Goal: Transaction & Acquisition: Purchase product/service

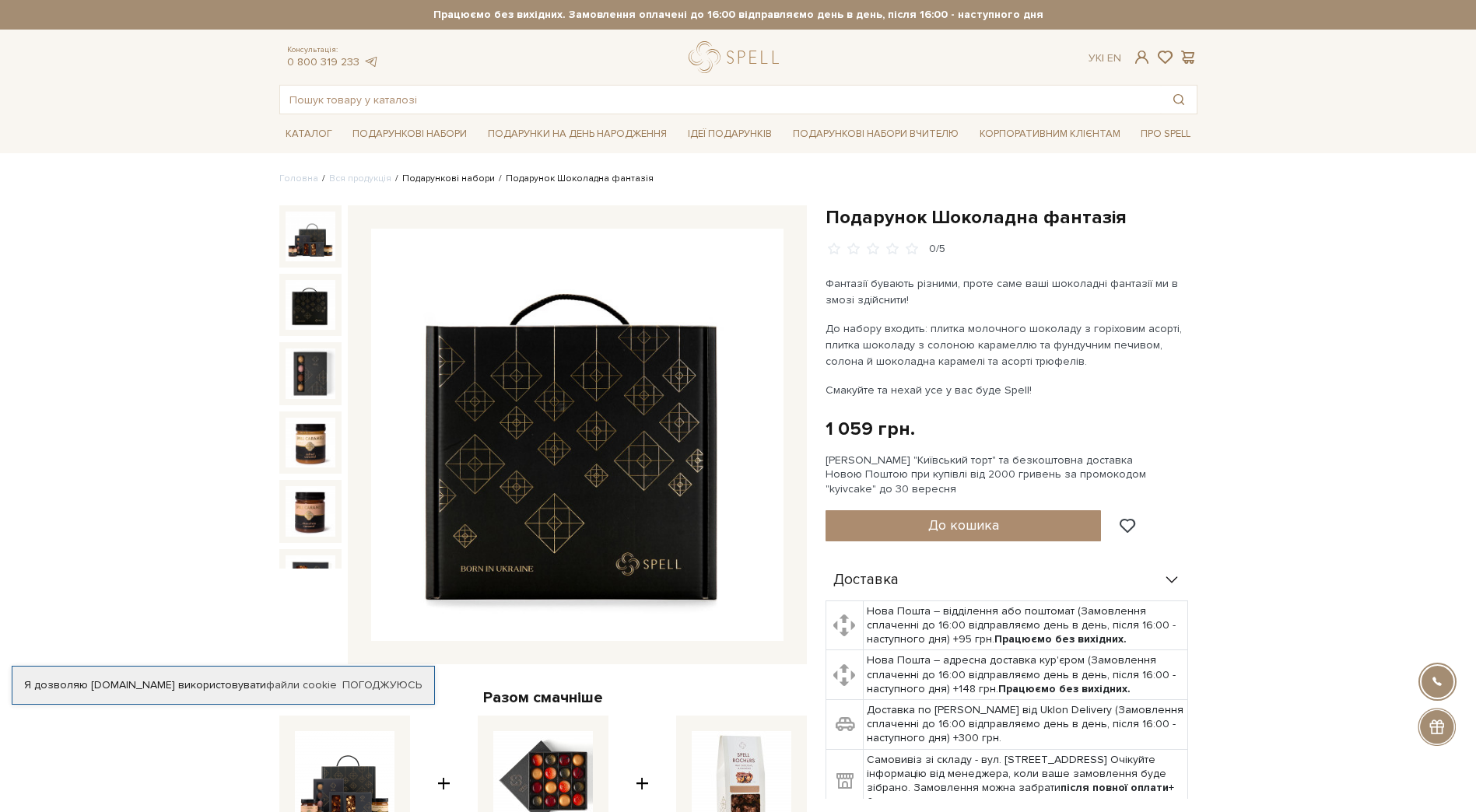
click at [457, 175] on link "Подарункові набори" at bounding box center [448, 178] width 92 height 12
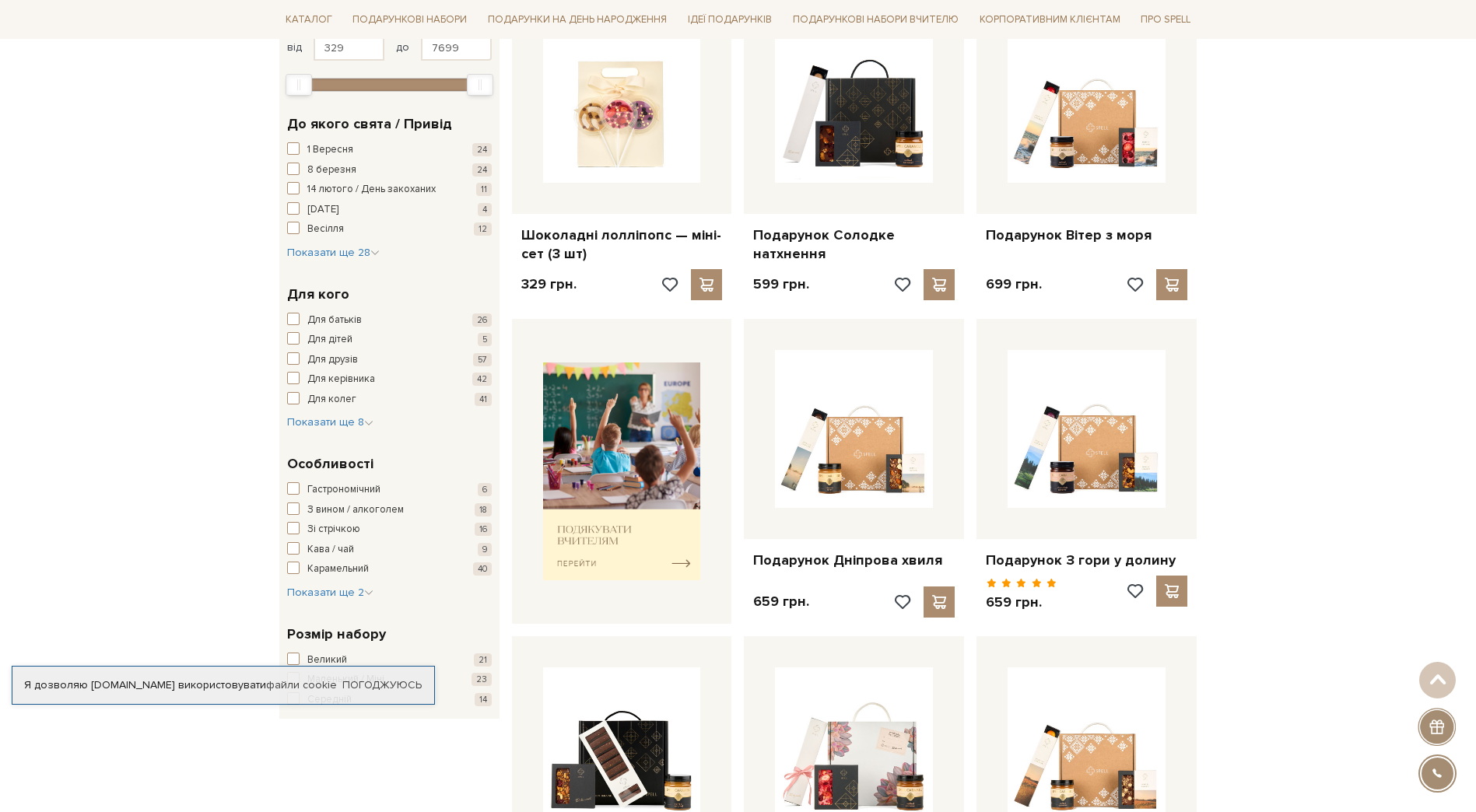
scroll to position [467, 0]
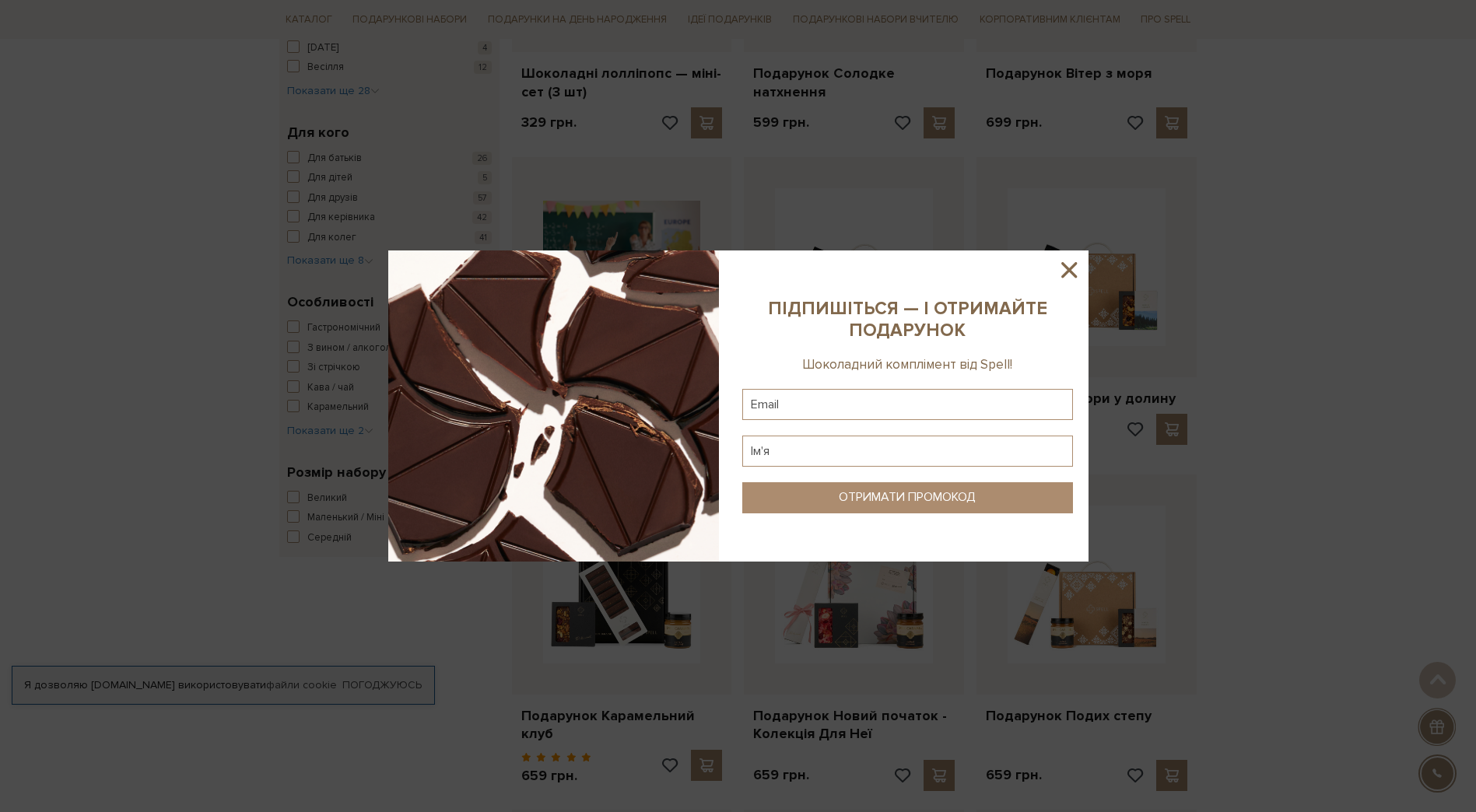
click at [1068, 265] on icon at bounding box center [1068, 270] width 27 height 27
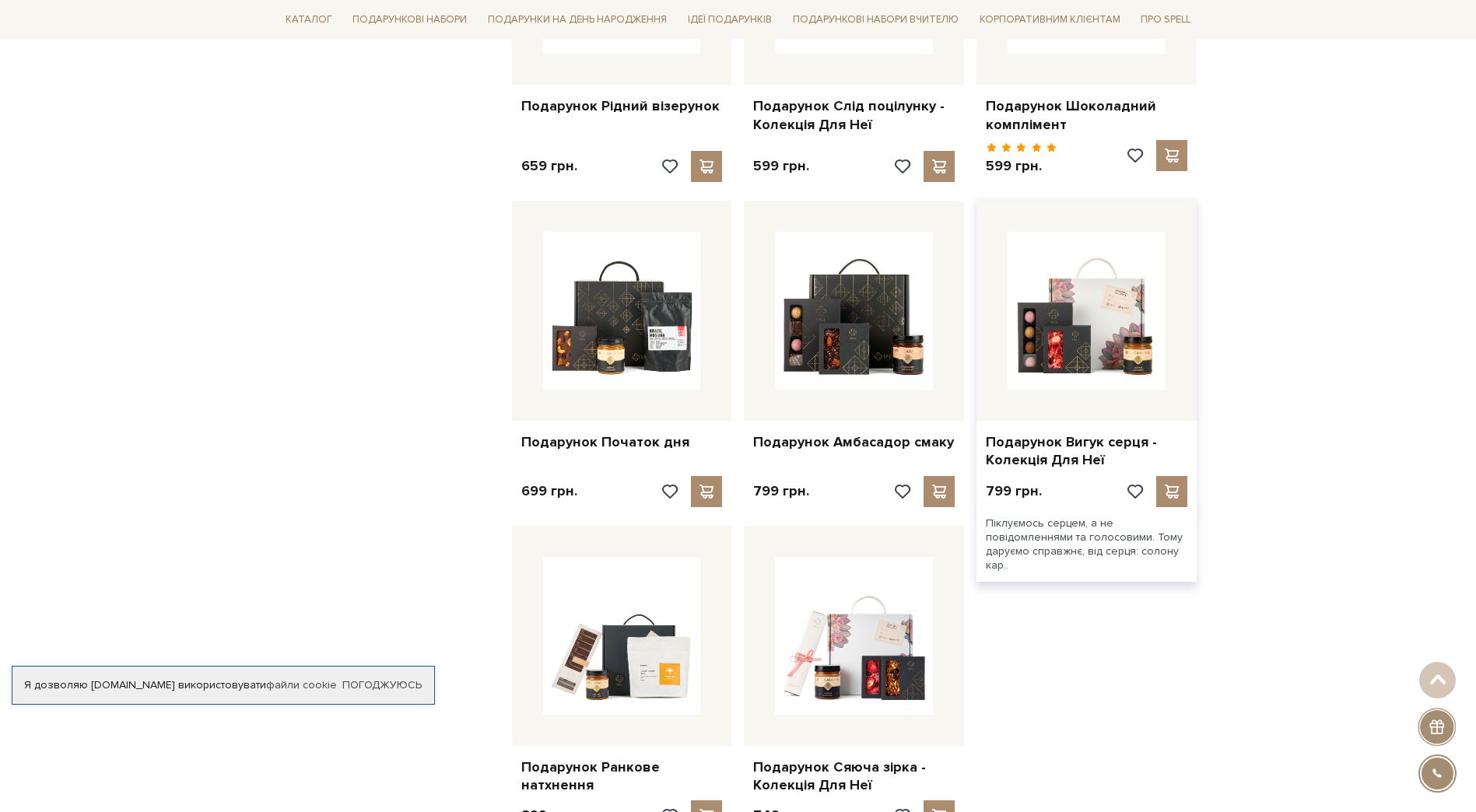
scroll to position [1633, 0]
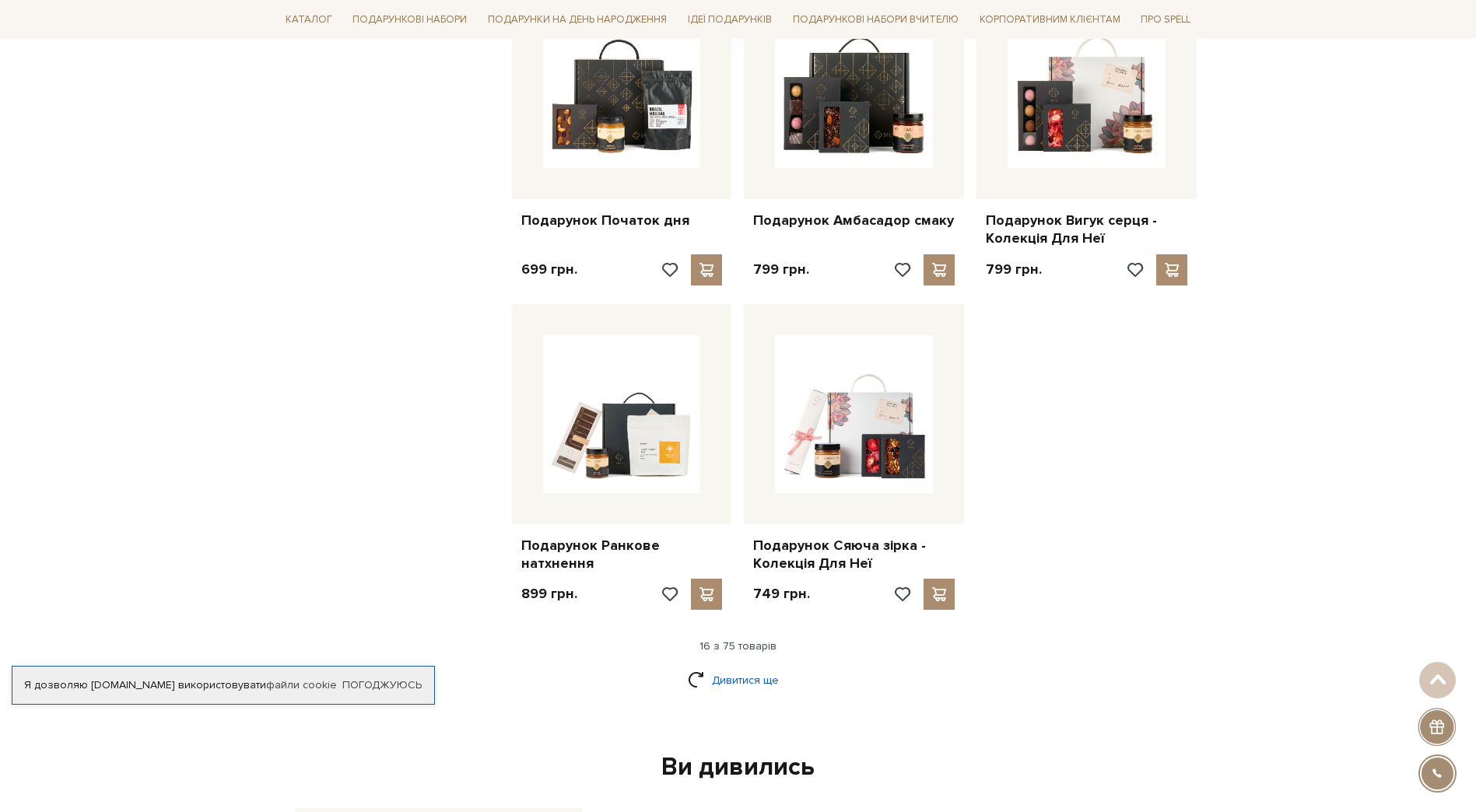
click at [705, 666] on link "Дивитися ще" at bounding box center [738, 679] width 101 height 27
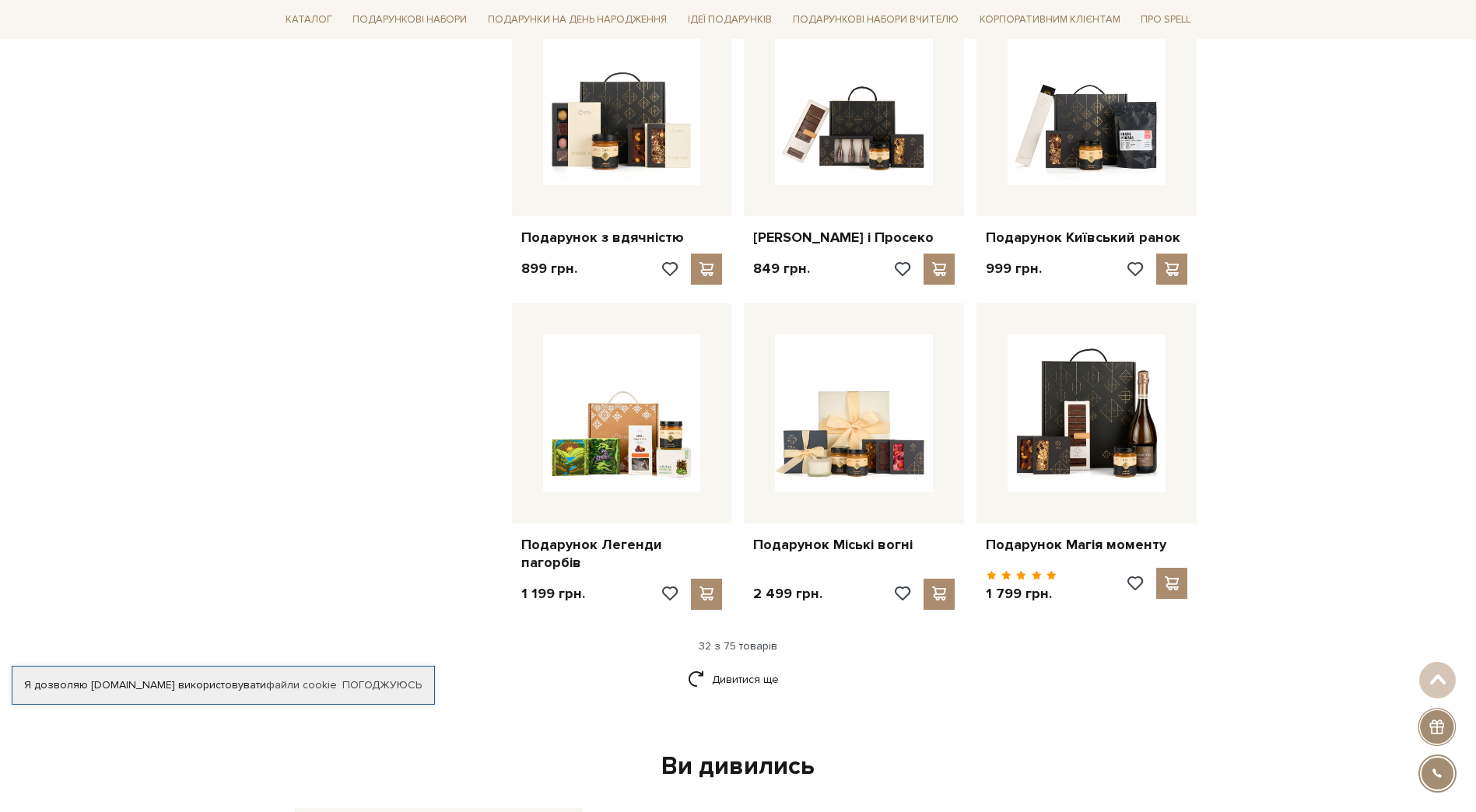
scroll to position [3266, 0]
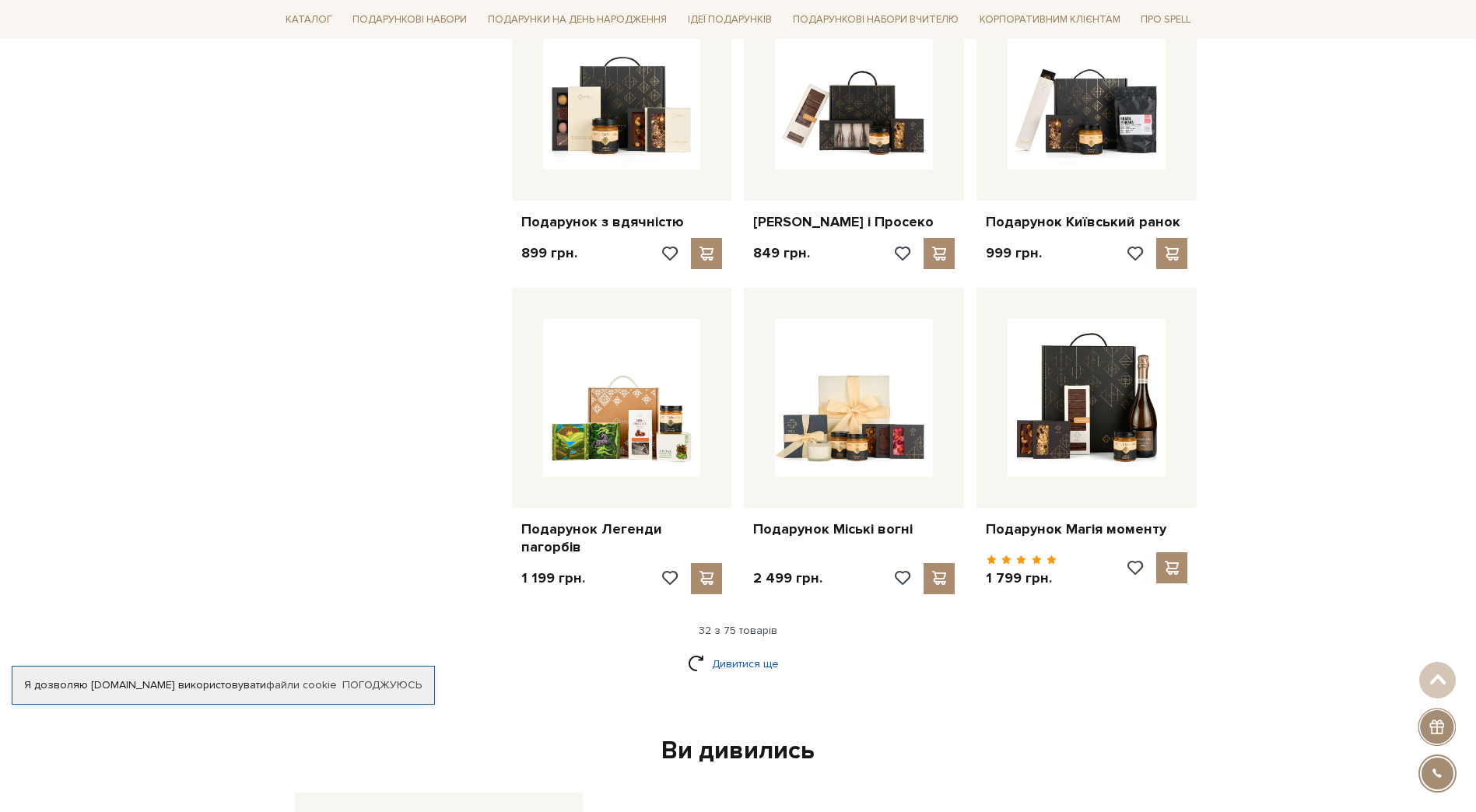
click at [700, 660] on link "Дивитися ще" at bounding box center [738, 663] width 101 height 27
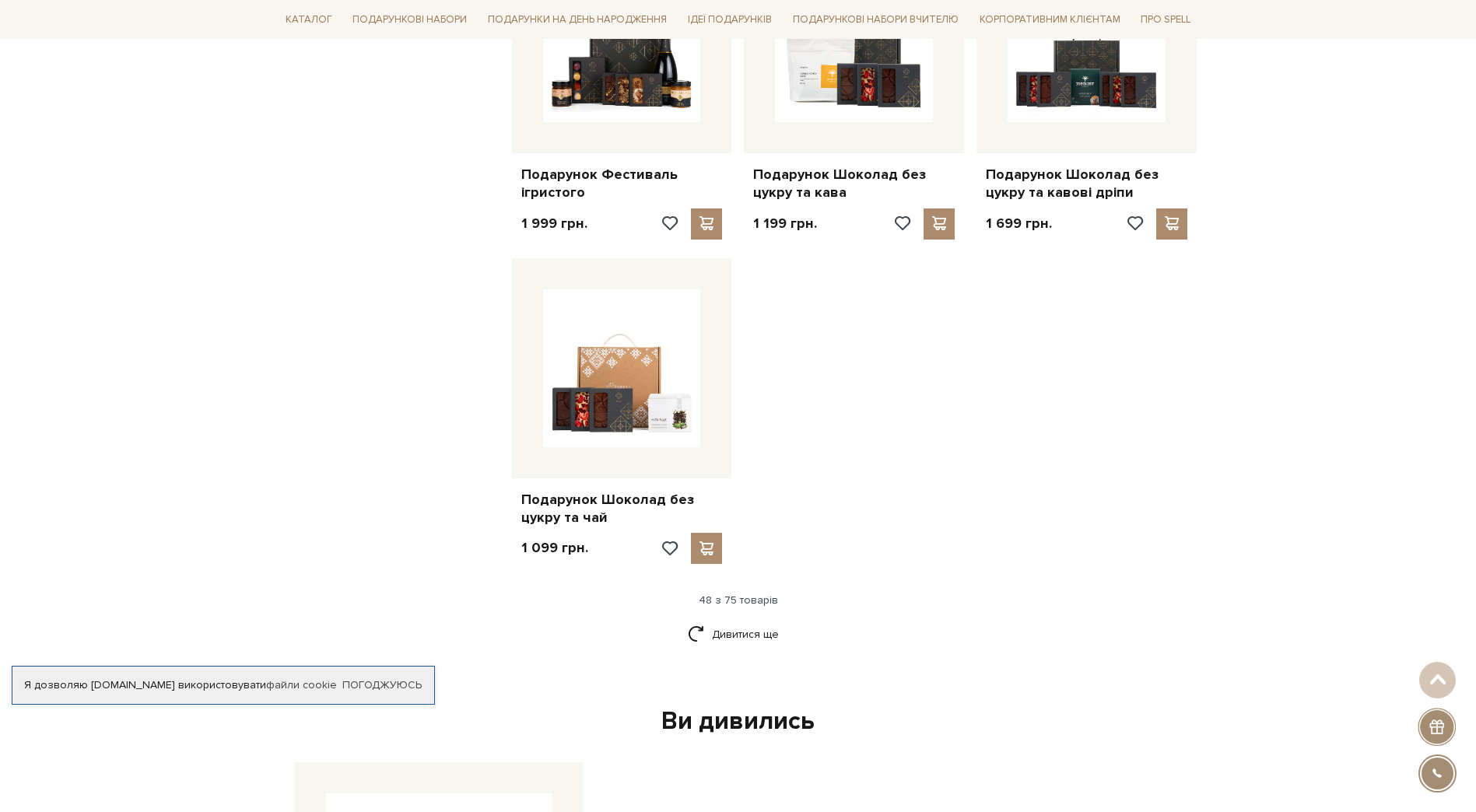
scroll to position [5287, 0]
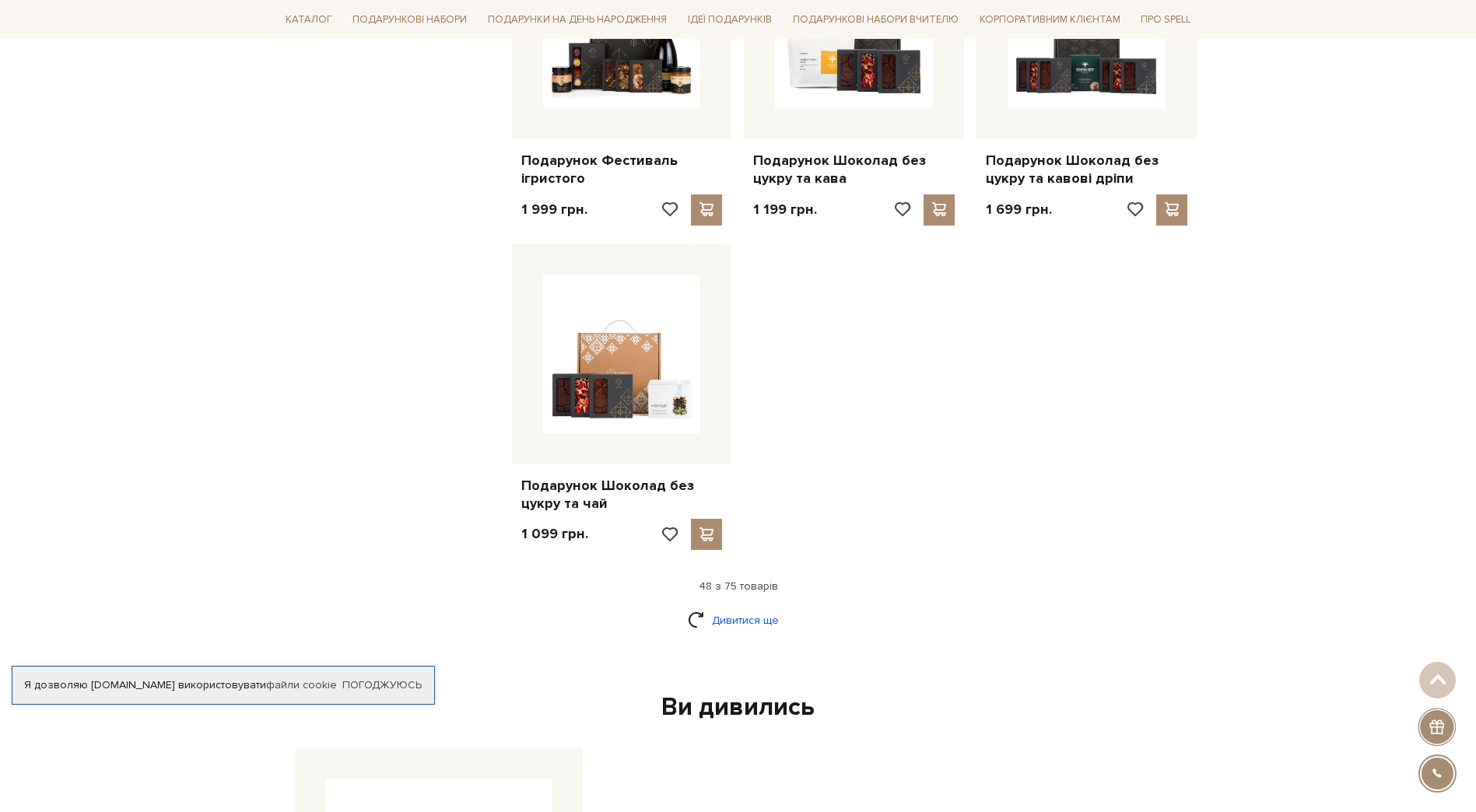
click at [698, 621] on link "Дивитися ще" at bounding box center [738, 620] width 101 height 27
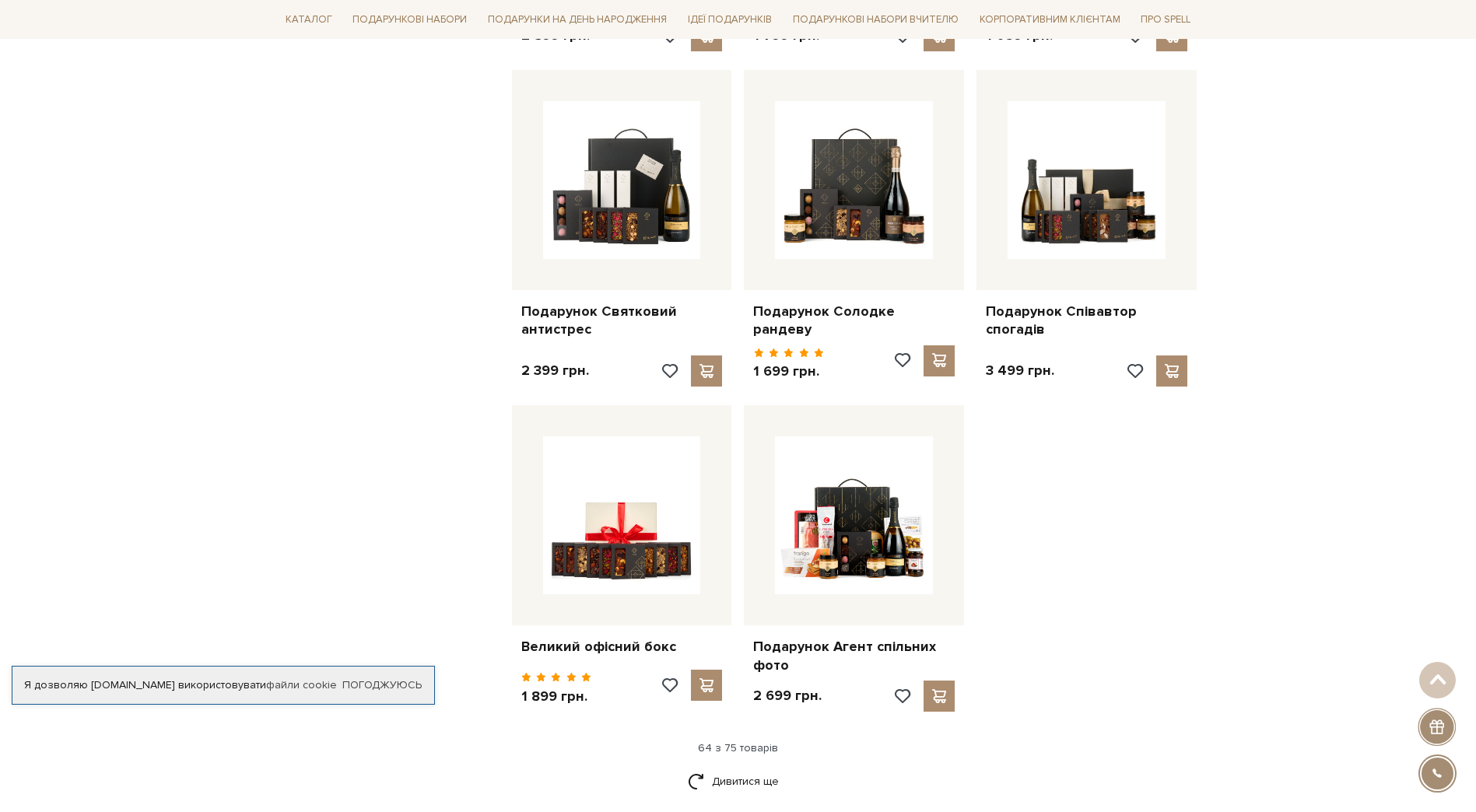
scroll to position [6764, 0]
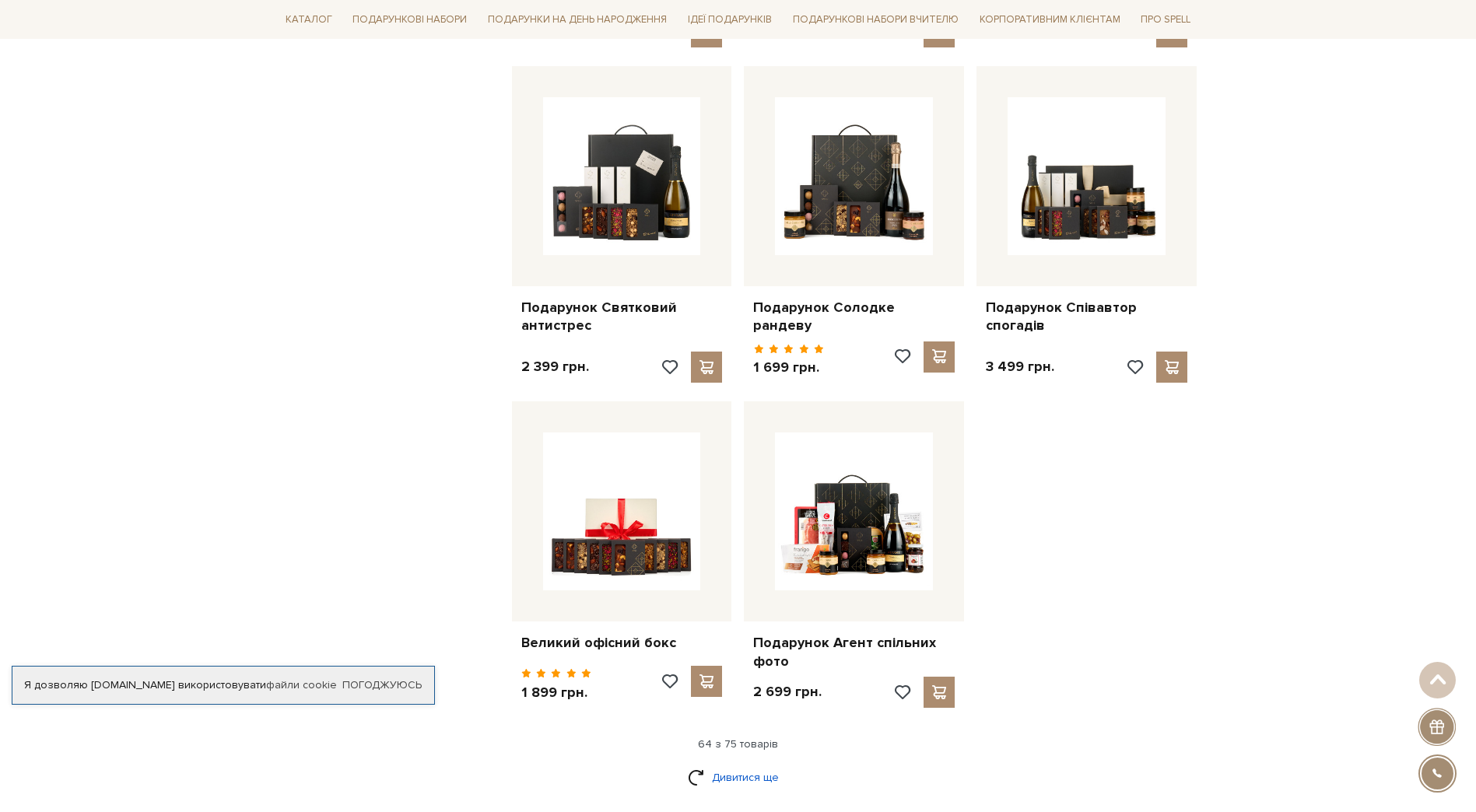
click at [709, 763] on link "Дивитися ще" at bounding box center [738, 777] width 101 height 27
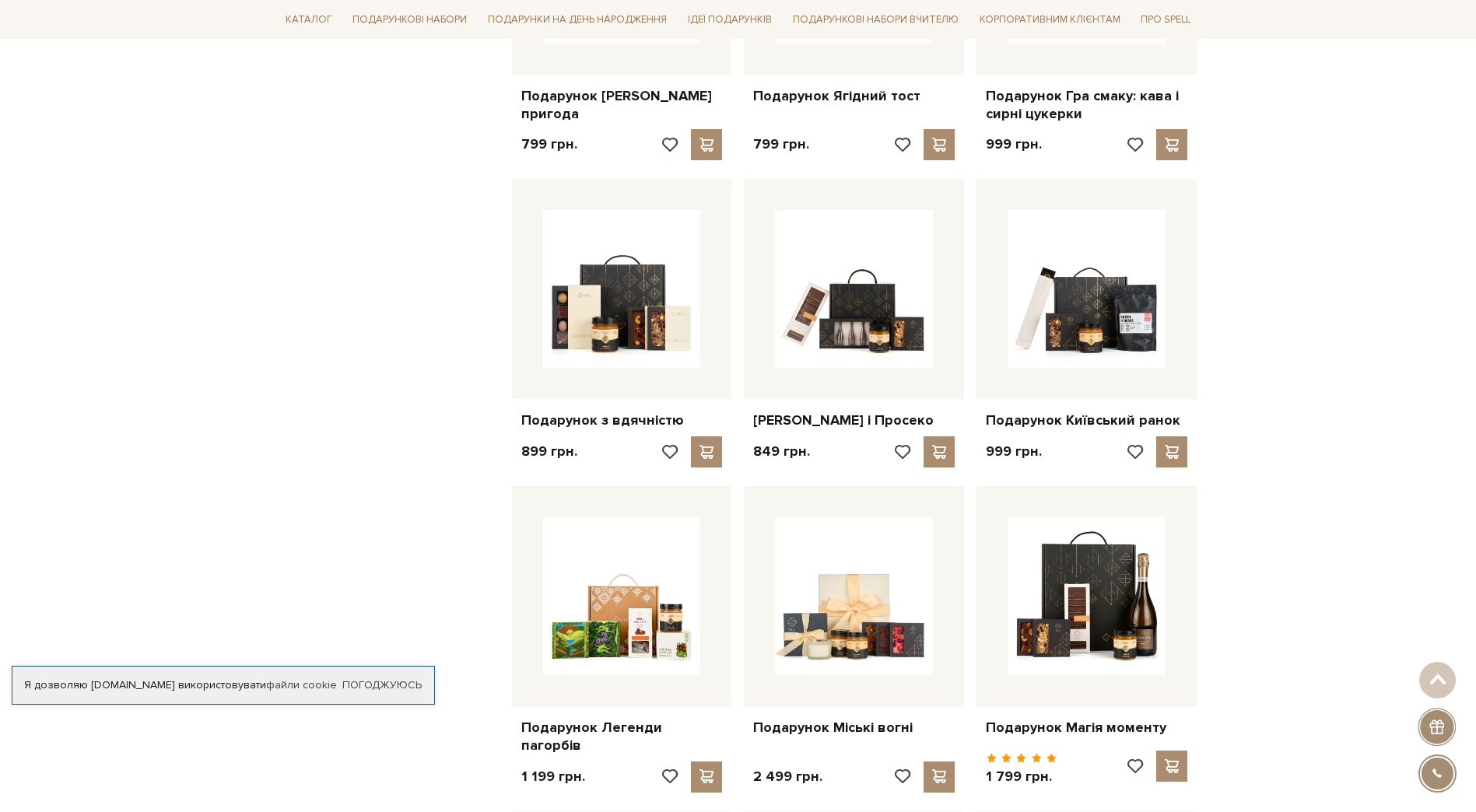
scroll to position [2955, 0]
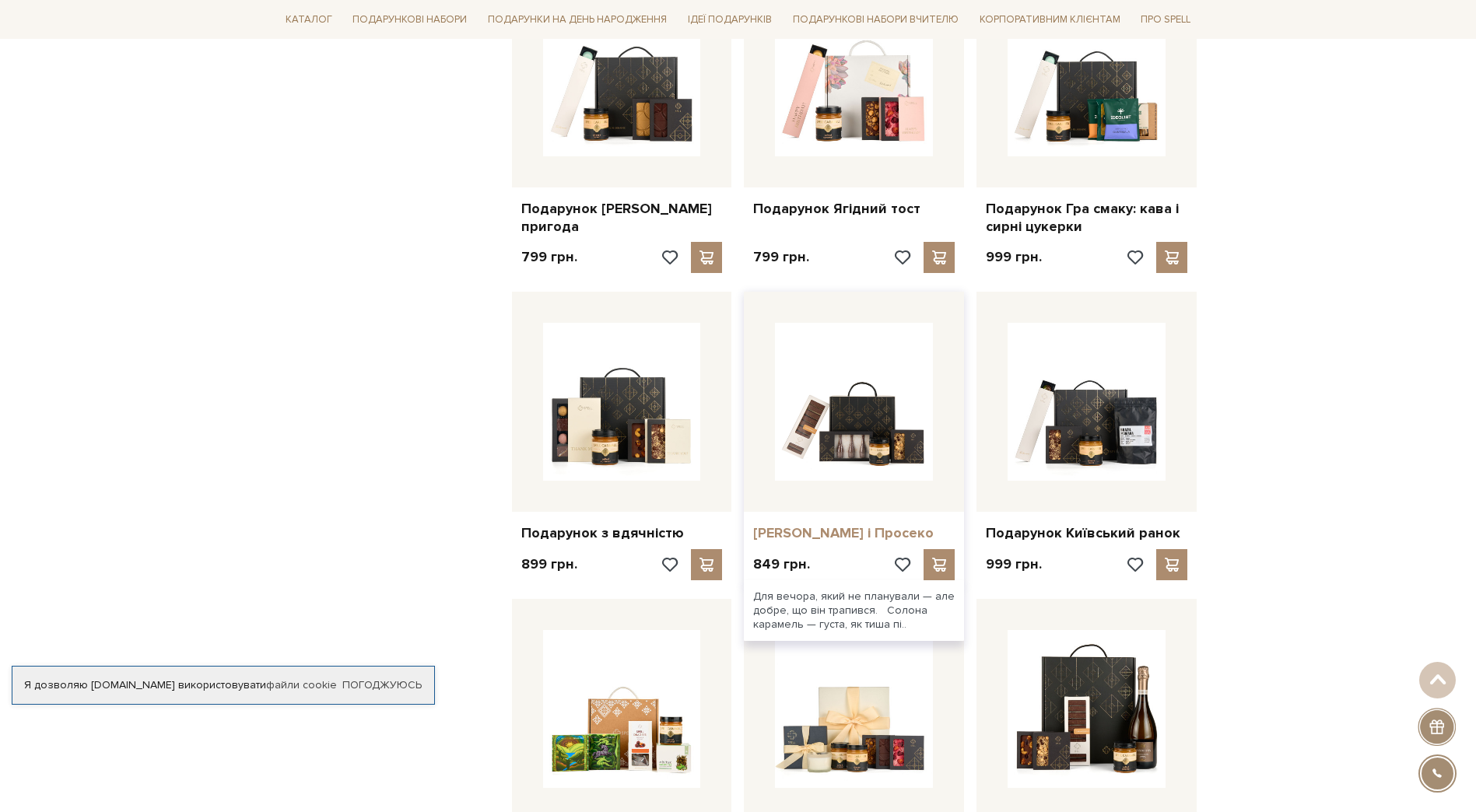
click at [832, 524] on link "[PERSON_NAME] і Просеко" at bounding box center [853, 533] width 201 height 18
